Goal: Task Accomplishment & Management: Manage account settings

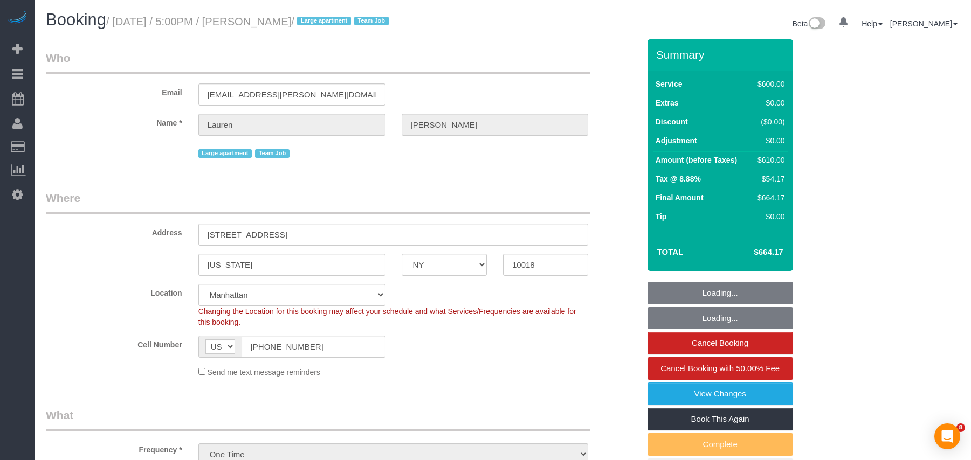
select select "NY"
select select "3"
select select "150"
select select "string:stripe-pm_1S7vcl4VGloSiKo7FxsmvrwF"
select select "spot1"
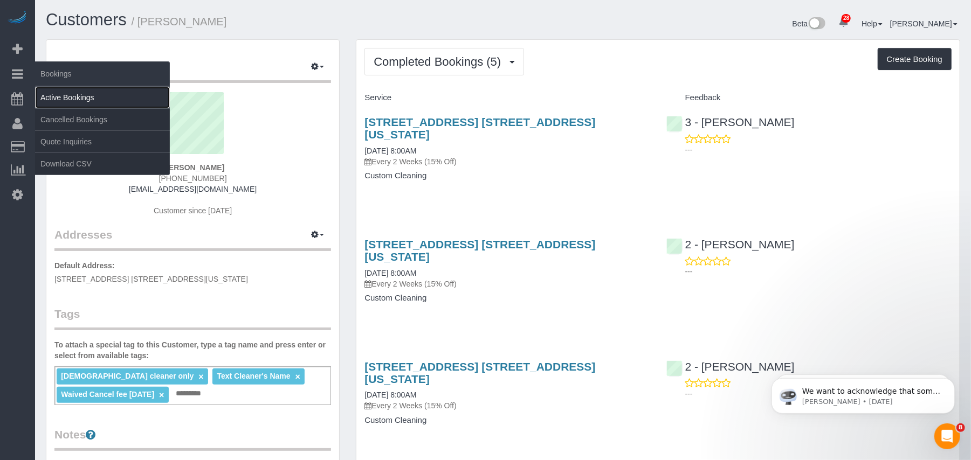
click at [63, 94] on link "Active Bookings" at bounding box center [102, 98] width 135 height 22
